Goal: Task Accomplishment & Management: Use online tool/utility

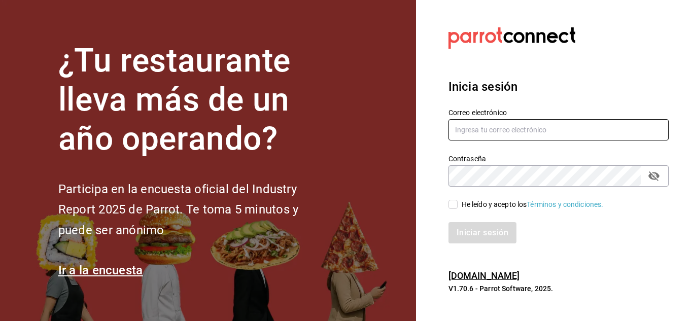
type input "[EMAIL_ADDRESS][DOMAIN_NAME]"
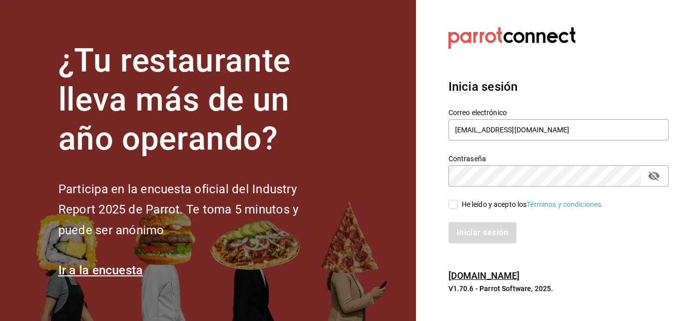
click at [456, 204] on input "He leído y acepto los Términos y condiciones." at bounding box center [452, 204] width 9 height 9
checkbox input "true"
click at [477, 237] on button "Iniciar sesión" at bounding box center [482, 232] width 69 height 21
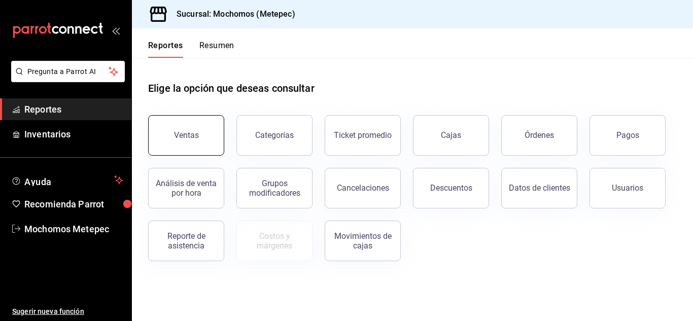
click at [196, 131] on div "Ventas" at bounding box center [186, 135] width 25 height 10
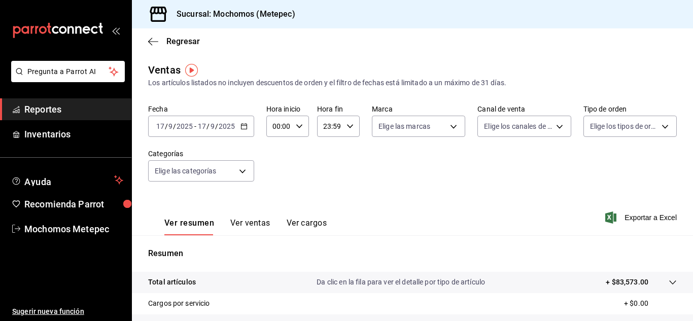
click at [215, 123] on span "/" at bounding box center [216, 126] width 3 height 8
click at [244, 132] on div "2025-09-17 17 / 9 / 2025 - 2025-09-17 17 / 9 / 2025" at bounding box center [201, 126] width 106 height 21
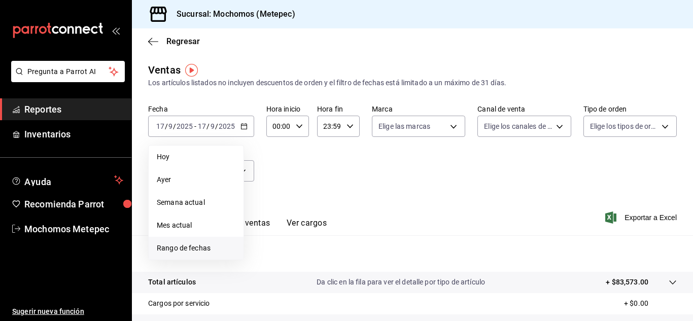
click at [181, 252] on span "Rango de fechas" at bounding box center [196, 248] width 79 height 11
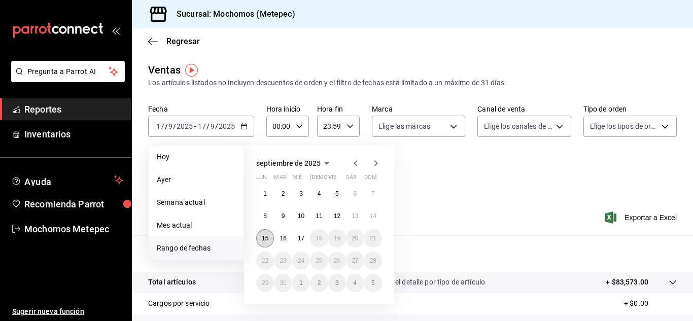
click at [264, 243] on button "15" at bounding box center [265, 238] width 18 height 18
click at [302, 243] on button "17" at bounding box center [301, 238] width 18 height 18
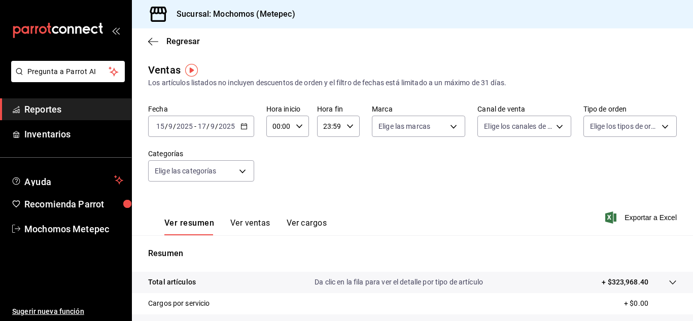
click at [300, 128] on icon "button" at bounding box center [299, 126] width 7 height 7
click at [274, 189] on span "12" at bounding box center [276, 188] width 5 height 8
type input "12:00"
click at [394, 166] on div at bounding box center [346, 160] width 693 height 321
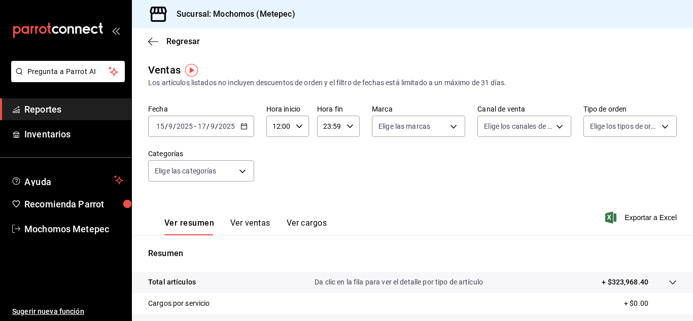
click at [346, 125] on icon "button" at bounding box center [349, 126] width 7 height 7
click at [328, 171] on span "20" at bounding box center [326, 172] width 5 height 8
type input "20:59"
click at [453, 171] on div at bounding box center [346, 160] width 693 height 321
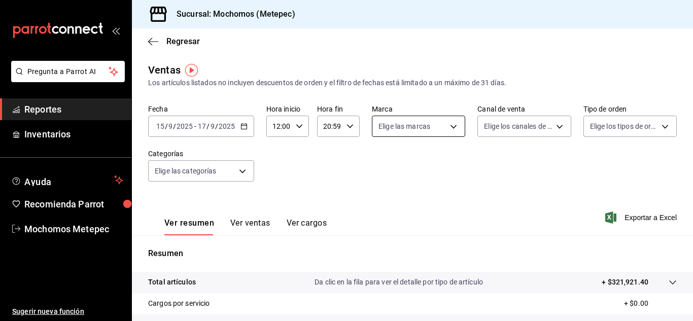
click at [452, 131] on body "Pregunta a Parrot AI Reportes Inventarios Ayuda Recomienda Parrot Mochomos Mete…" at bounding box center [346, 160] width 693 height 321
click at [379, 167] on input "checkbox" at bounding box center [380, 165] width 9 height 9
checkbox input "true"
type input "2365f74e-aa6b-4392-bdf2-72765591bddf"
checkbox input "true"
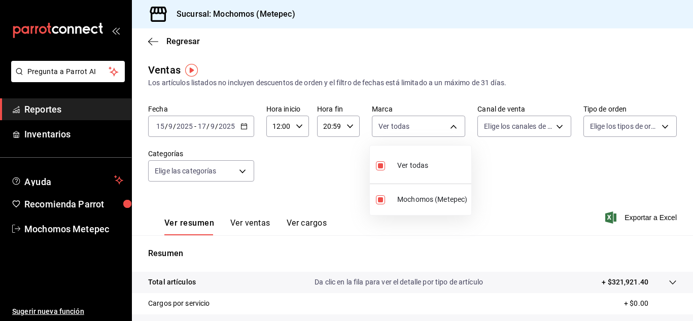
click at [537, 163] on div at bounding box center [346, 160] width 693 height 321
click at [544, 128] on body "Pregunta a Parrot AI Reportes Inventarios Ayuda Recomienda Parrot Mochomos Mete…" at bounding box center [346, 160] width 693 height 321
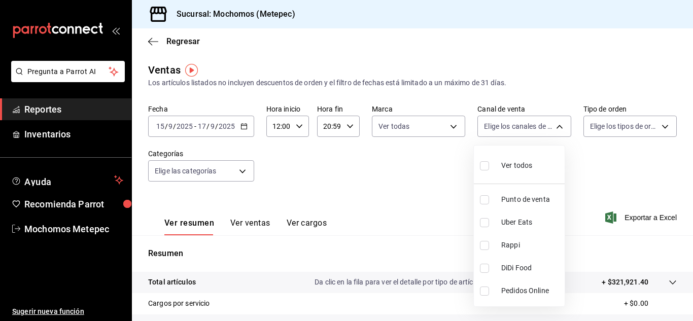
click at [484, 167] on input "checkbox" at bounding box center [484, 165] width 9 height 9
checkbox input "true"
type input "PARROT,UBER_EATS,RAPPI,DIDI_FOOD,ONLINE"
checkbox input "true"
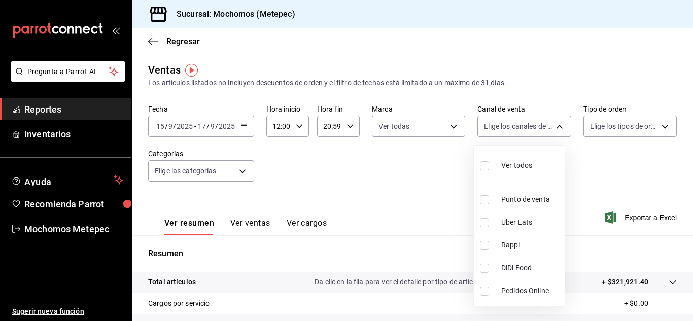
checkbox input "true"
click at [575, 171] on div at bounding box center [346, 160] width 693 height 321
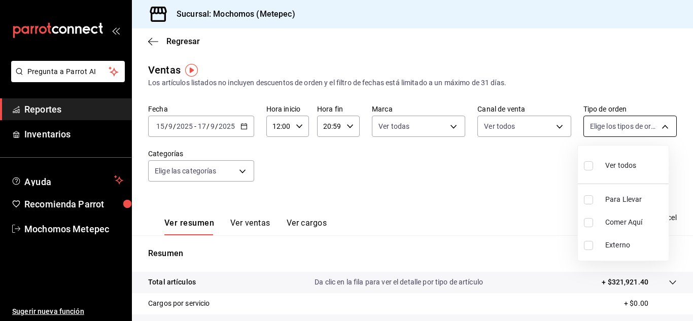
click at [663, 127] on body "Pregunta a Parrot AI Reportes Inventarios Ayuda Recomienda Parrot Mochomos Mete…" at bounding box center [346, 160] width 693 height 321
click at [592, 165] on input "checkbox" at bounding box center [588, 165] width 9 height 9
checkbox input "true"
type input "3a236ed8-2e24-47ca-8e59-ead494492482,da8509e8-5fca-4f62-958e-973104937870,EXTER…"
checkbox input "true"
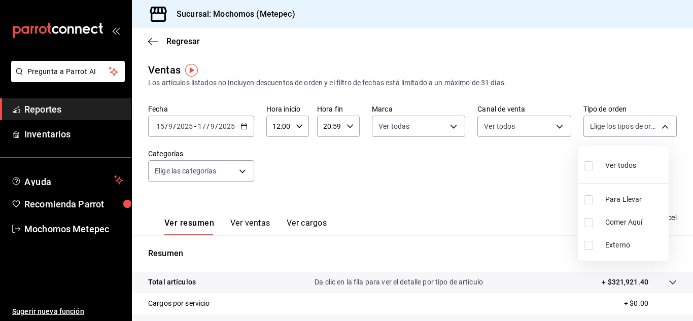
checkbox input "true"
click at [441, 196] on div at bounding box center [346, 160] width 693 height 321
click at [239, 169] on body "Pregunta a Parrot AI Reportes Inventarios Ayuda Recomienda Parrot Mochomos Mete…" at bounding box center [346, 160] width 693 height 321
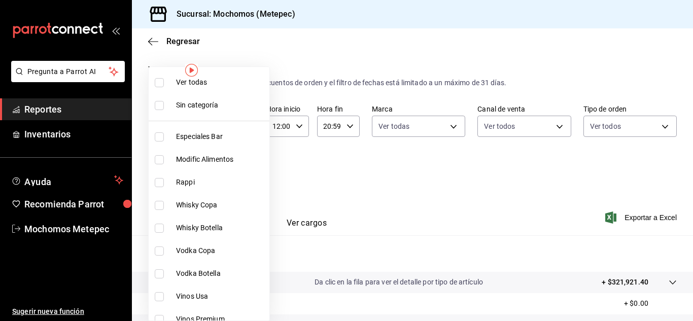
click at [159, 86] on input "checkbox" at bounding box center [159, 82] width 9 height 9
checkbox input "true"
type input "c9cbc288-c827-488d-81f5-370afefb1912,46081463-7037-4dd2-a9ab-e56ff6a8fa7c,bf958…"
checkbox input "true"
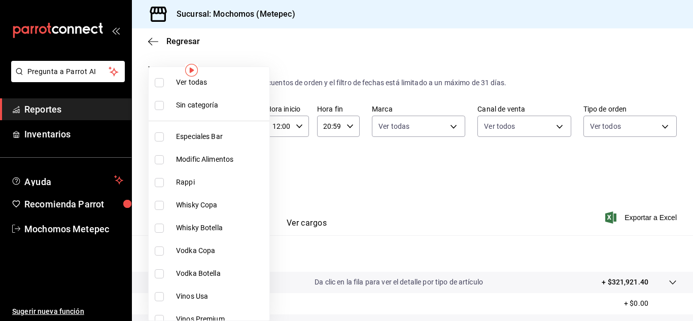
checkbox input "true"
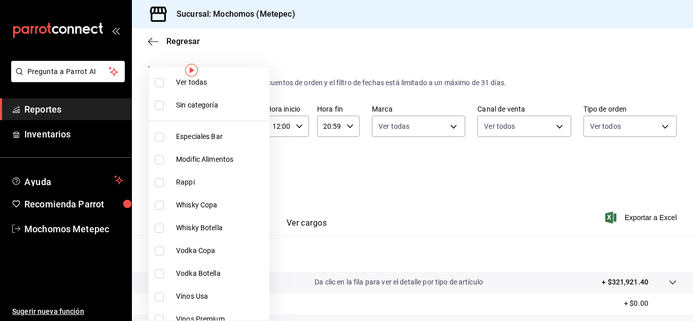
checkbox input "true"
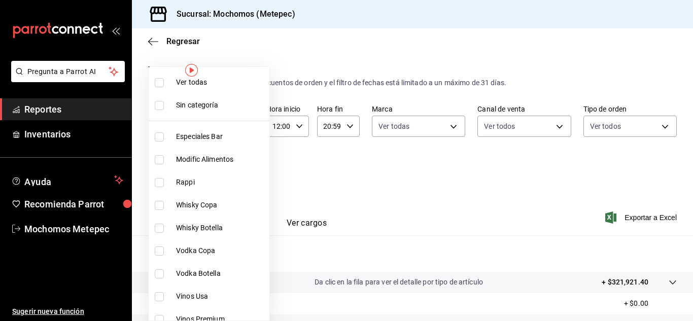
checkbox input "true"
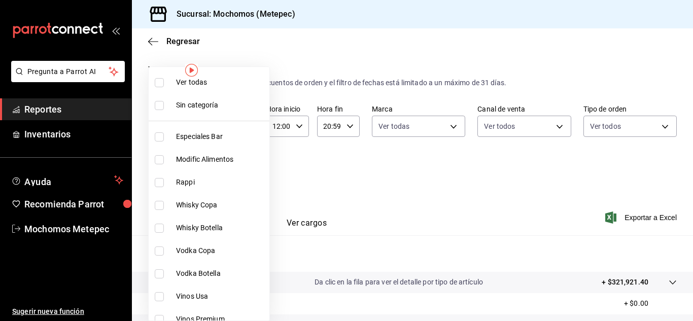
checkbox input "true"
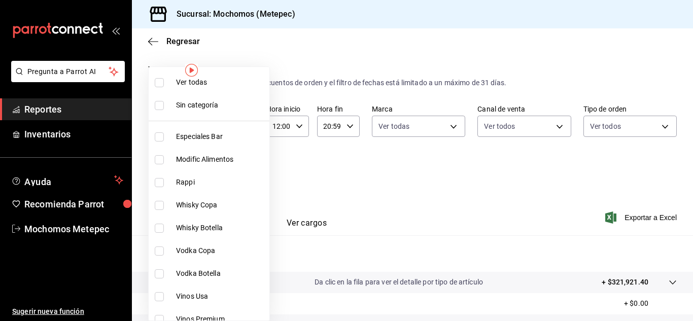
checkbox input "true"
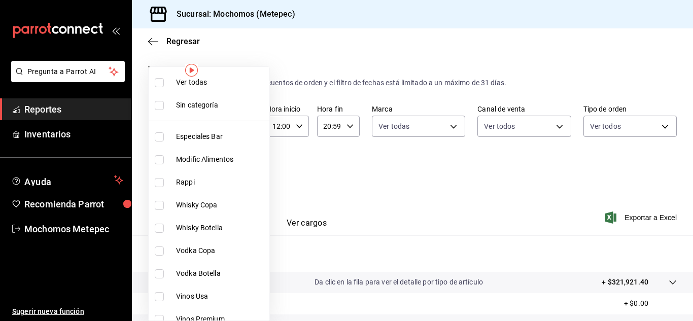
checkbox input "true"
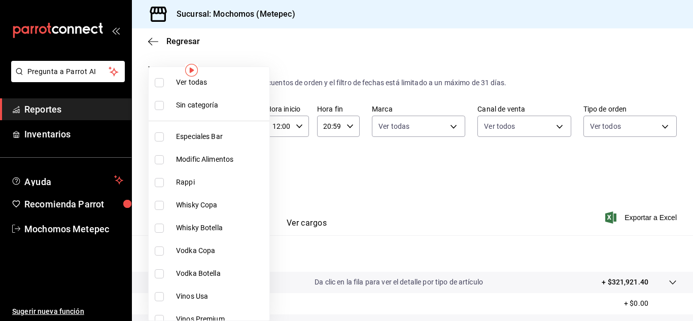
checkbox input "true"
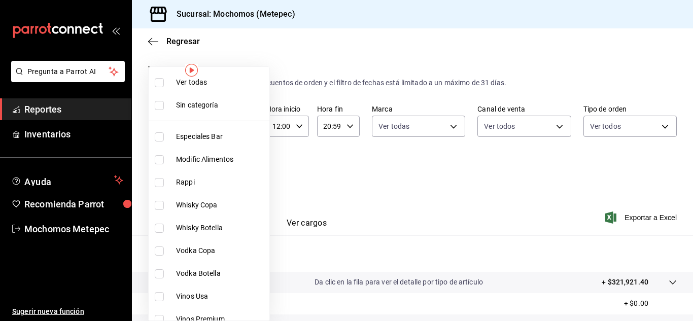
checkbox input "true"
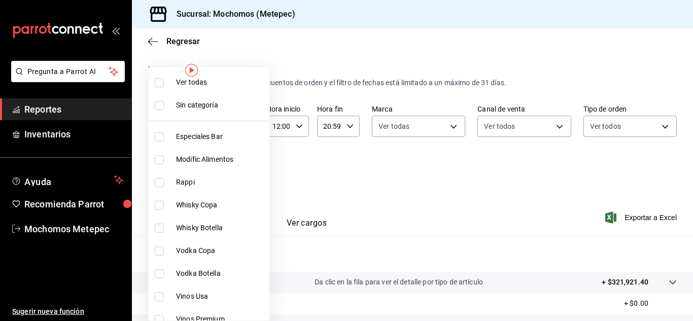
checkbox input "true"
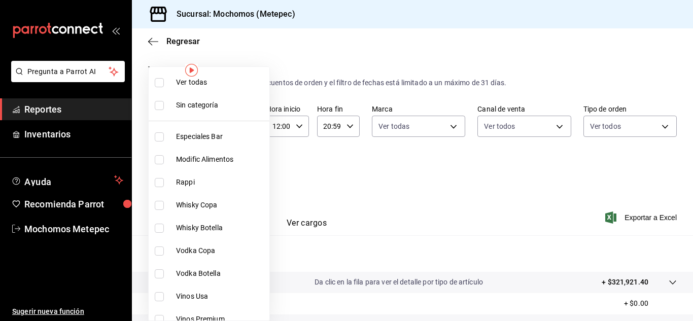
checkbox input "true"
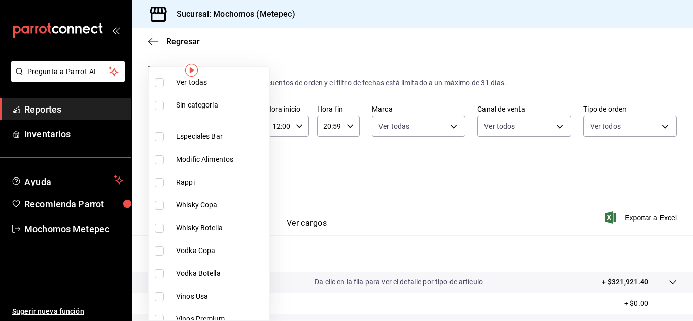
checkbox input "true"
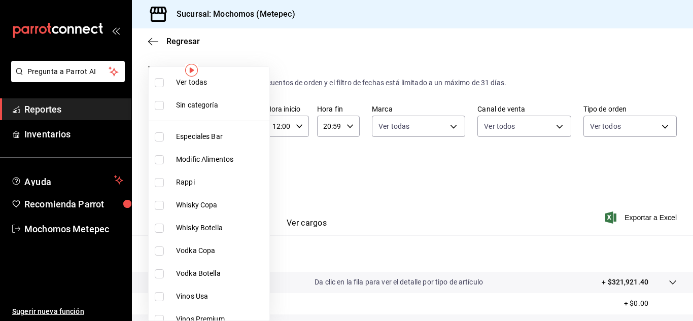
checkbox input "true"
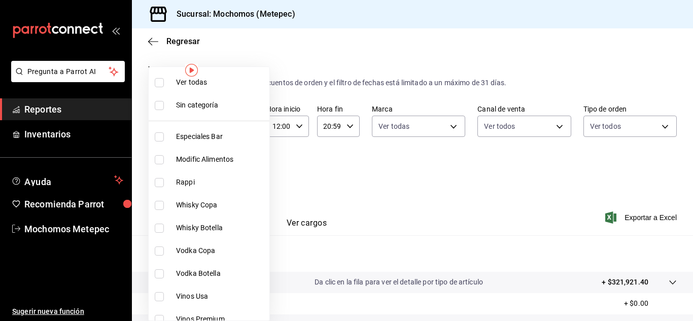
checkbox input "true"
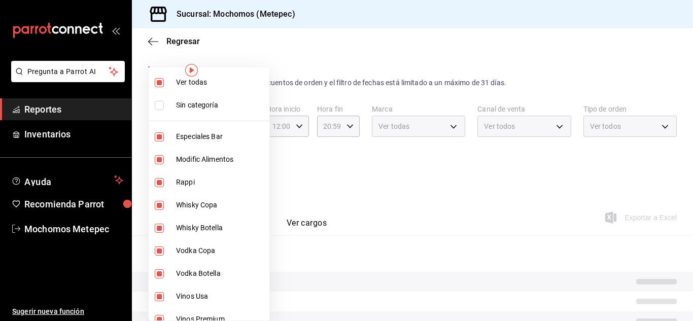
click at [479, 209] on div at bounding box center [346, 160] width 693 height 321
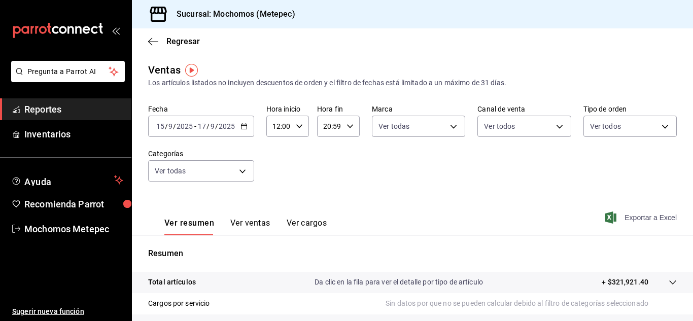
click at [625, 219] on span "Exportar a Excel" at bounding box center [641, 218] width 69 height 12
